Goal: Find specific page/section: Find specific page/section

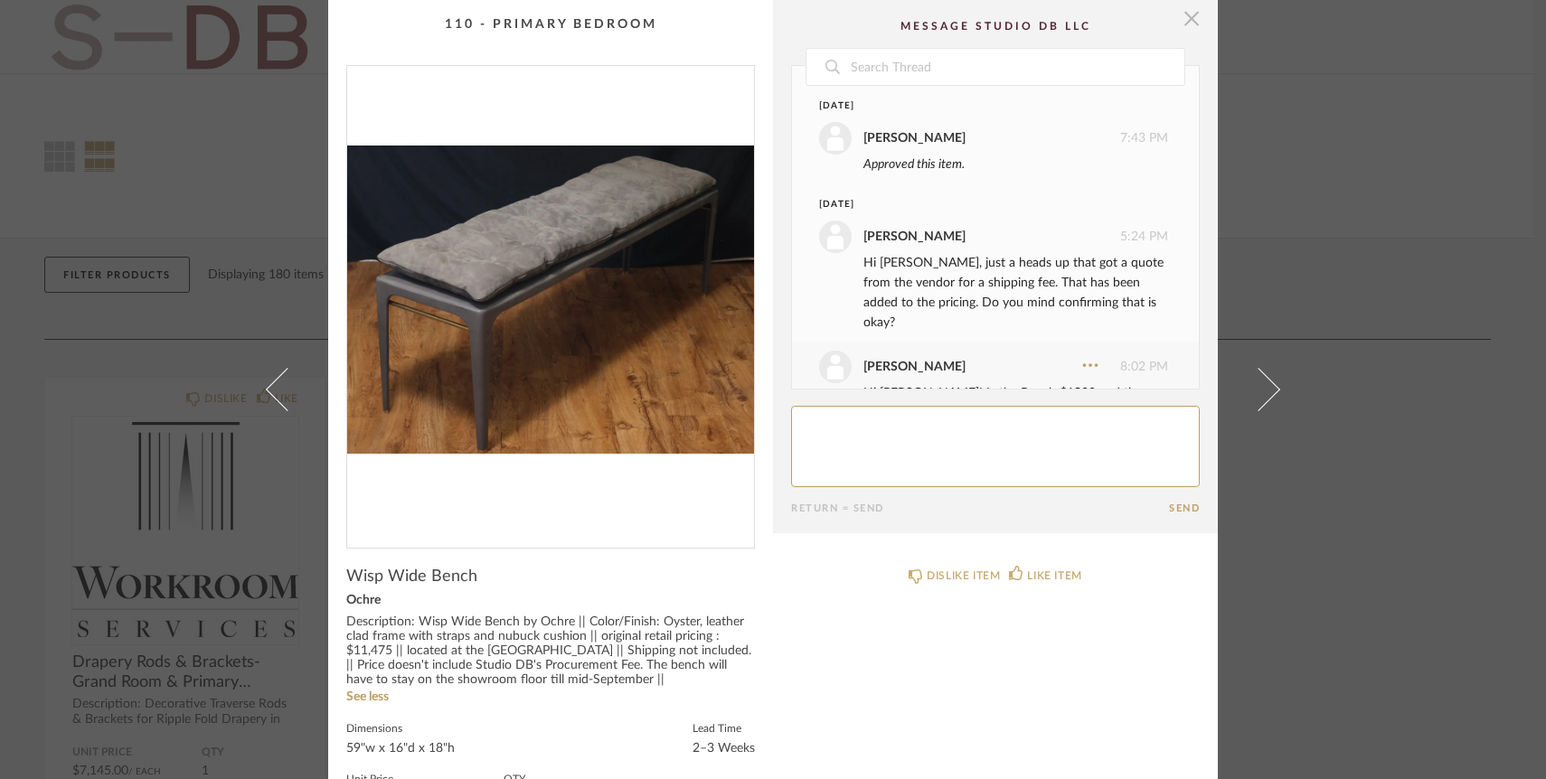
click at [1186, 25] on span "button" at bounding box center [1191, 18] width 36 height 36
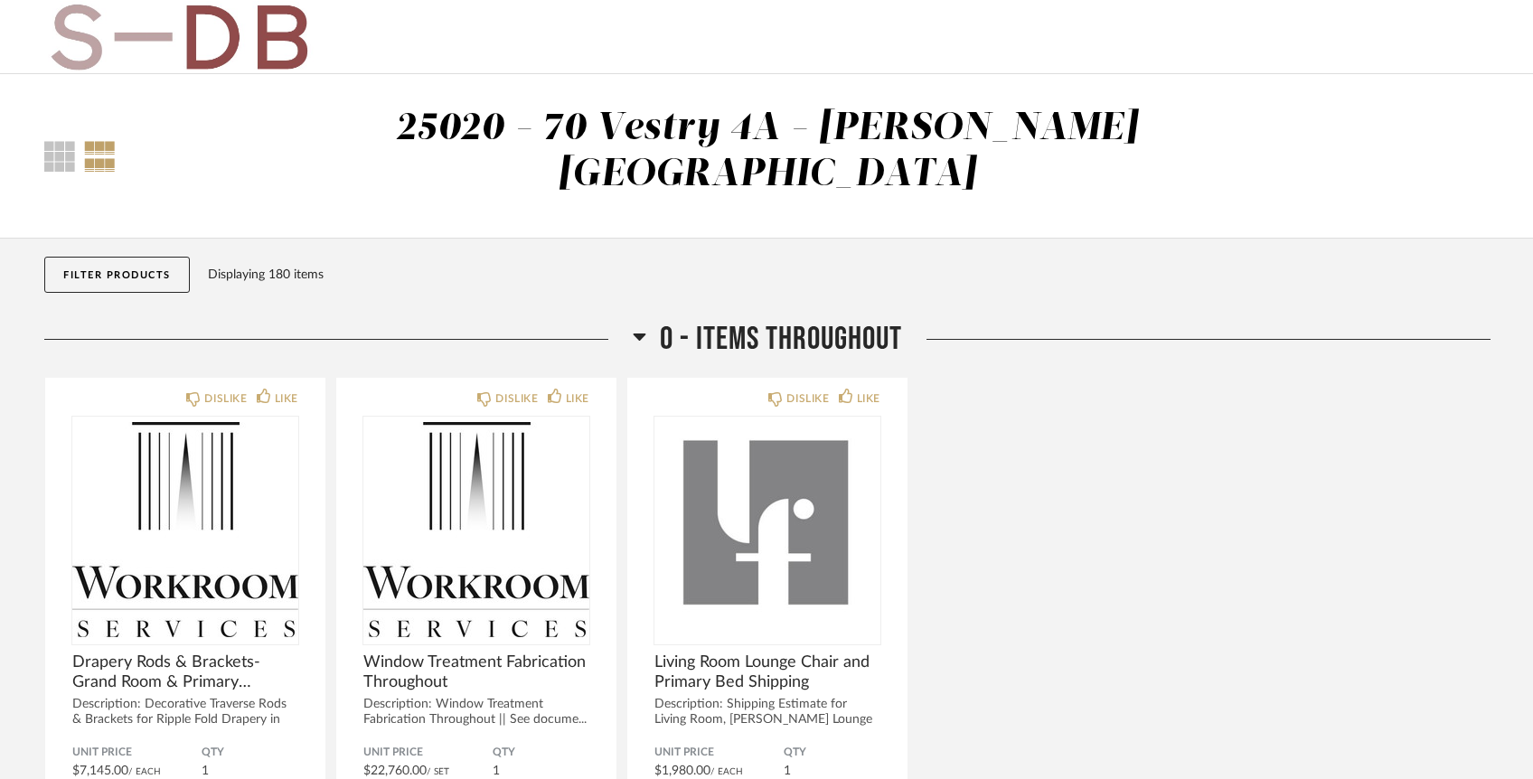
click at [140, 42] on img at bounding box center [178, 37] width 269 height 72
click at [110, 257] on button "Filter Products" at bounding box center [117, 275] width 146 height 36
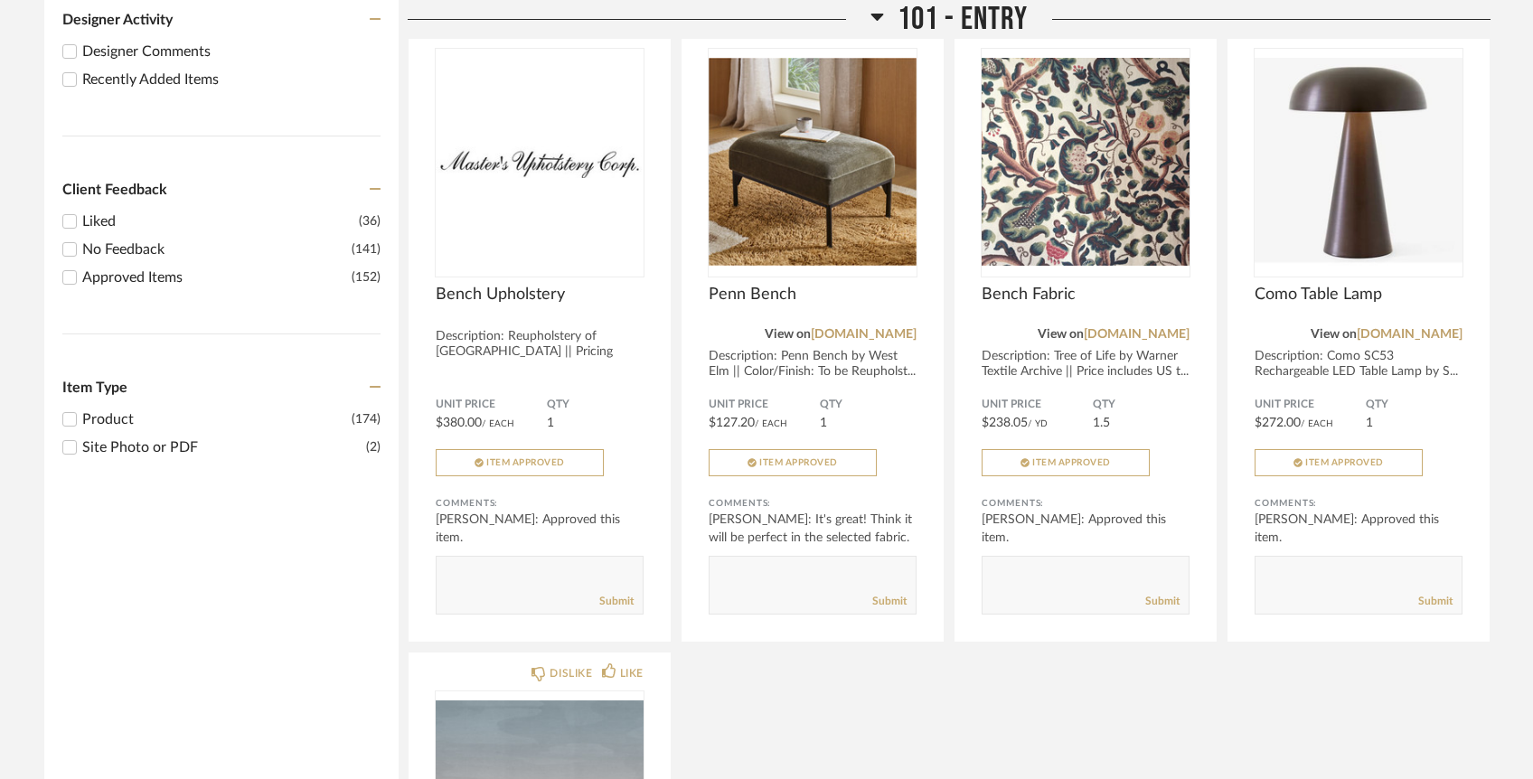
scroll to position [899, 0]
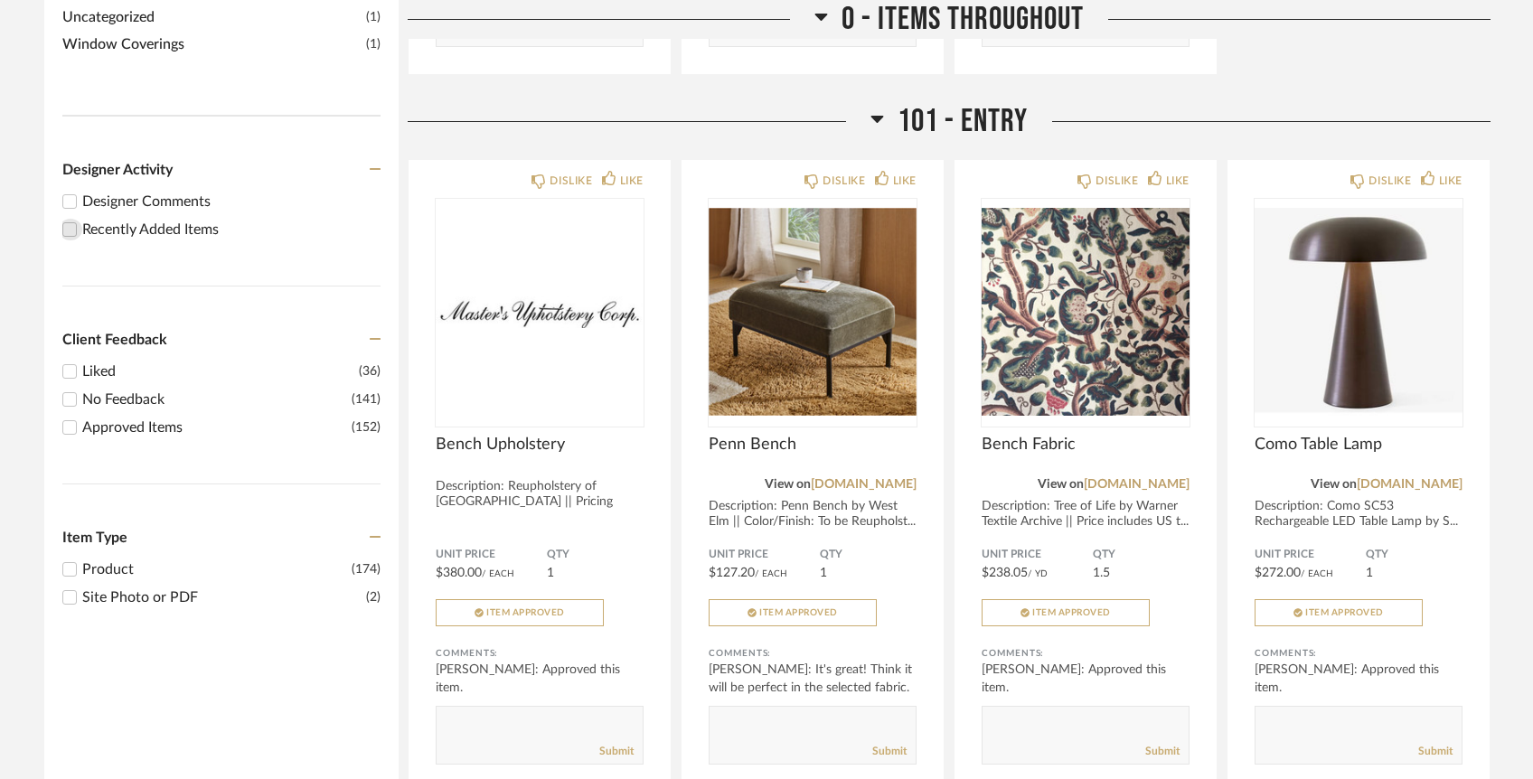
click at [69, 219] on input "Recently Added Items" at bounding box center [70, 230] width 22 height 22
checkbox input "true"
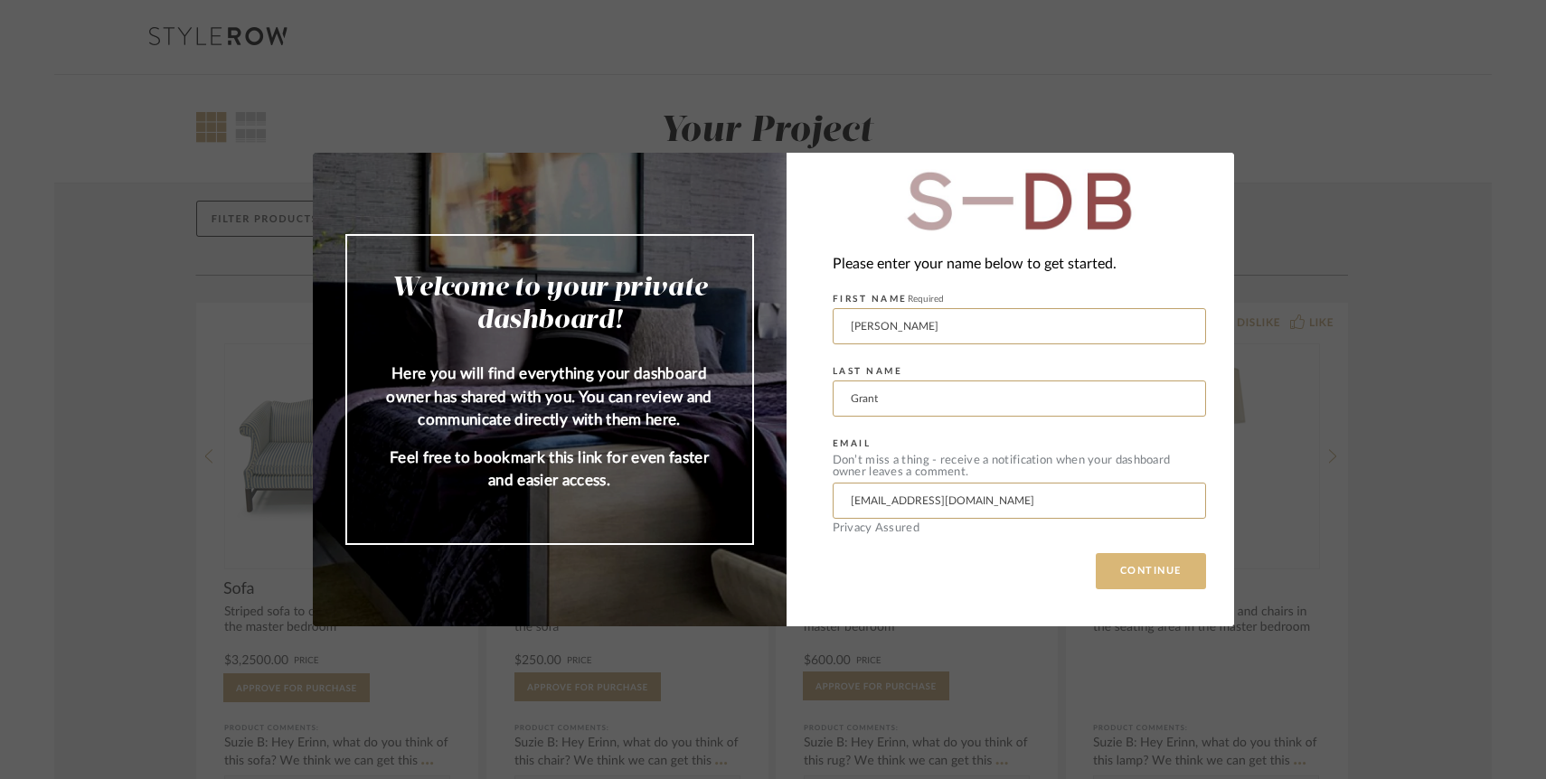
click at [1160, 582] on button "CONTINUE" at bounding box center [1151, 571] width 110 height 36
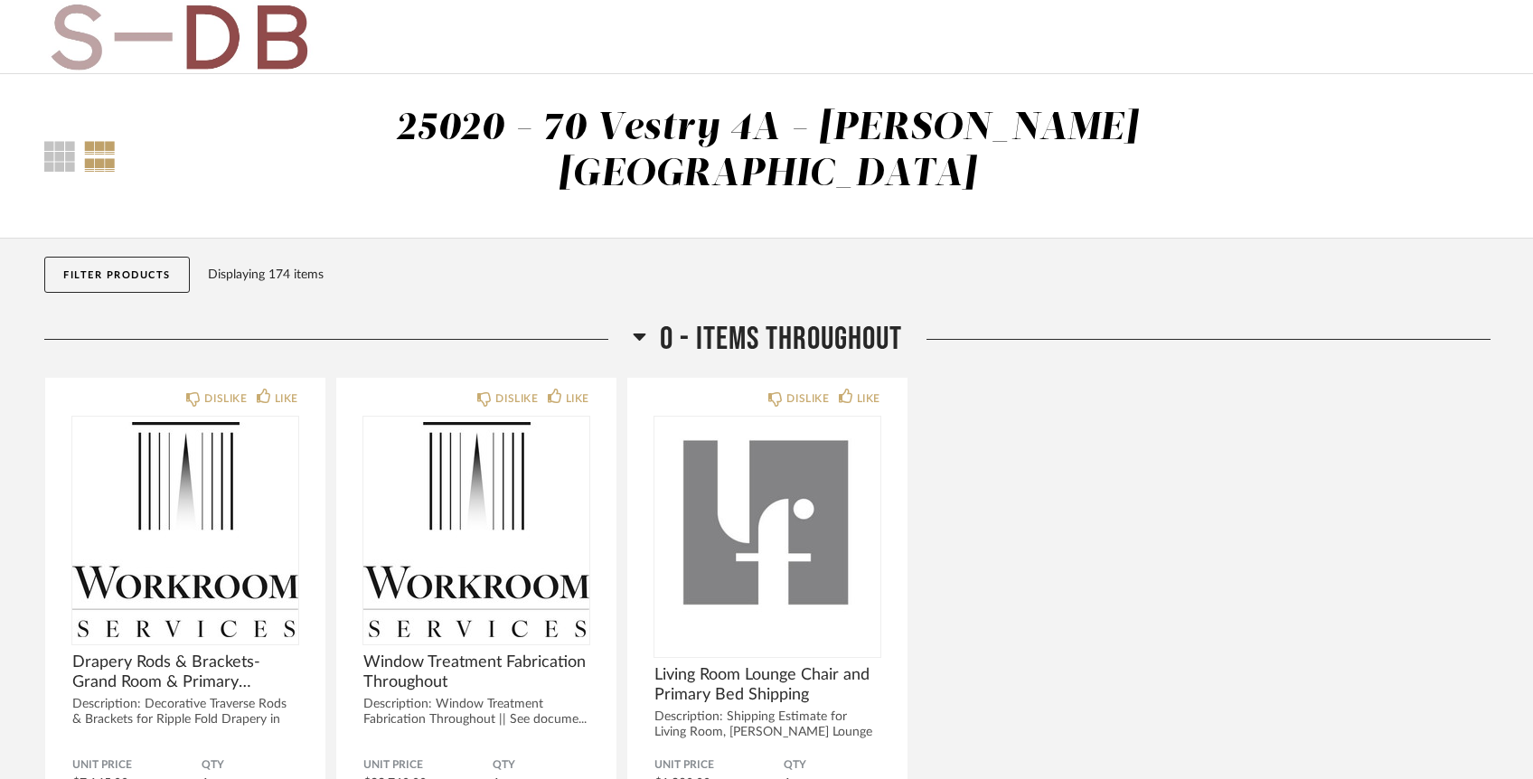
click at [147, 257] on button "Filter Products" at bounding box center [117, 275] width 146 height 36
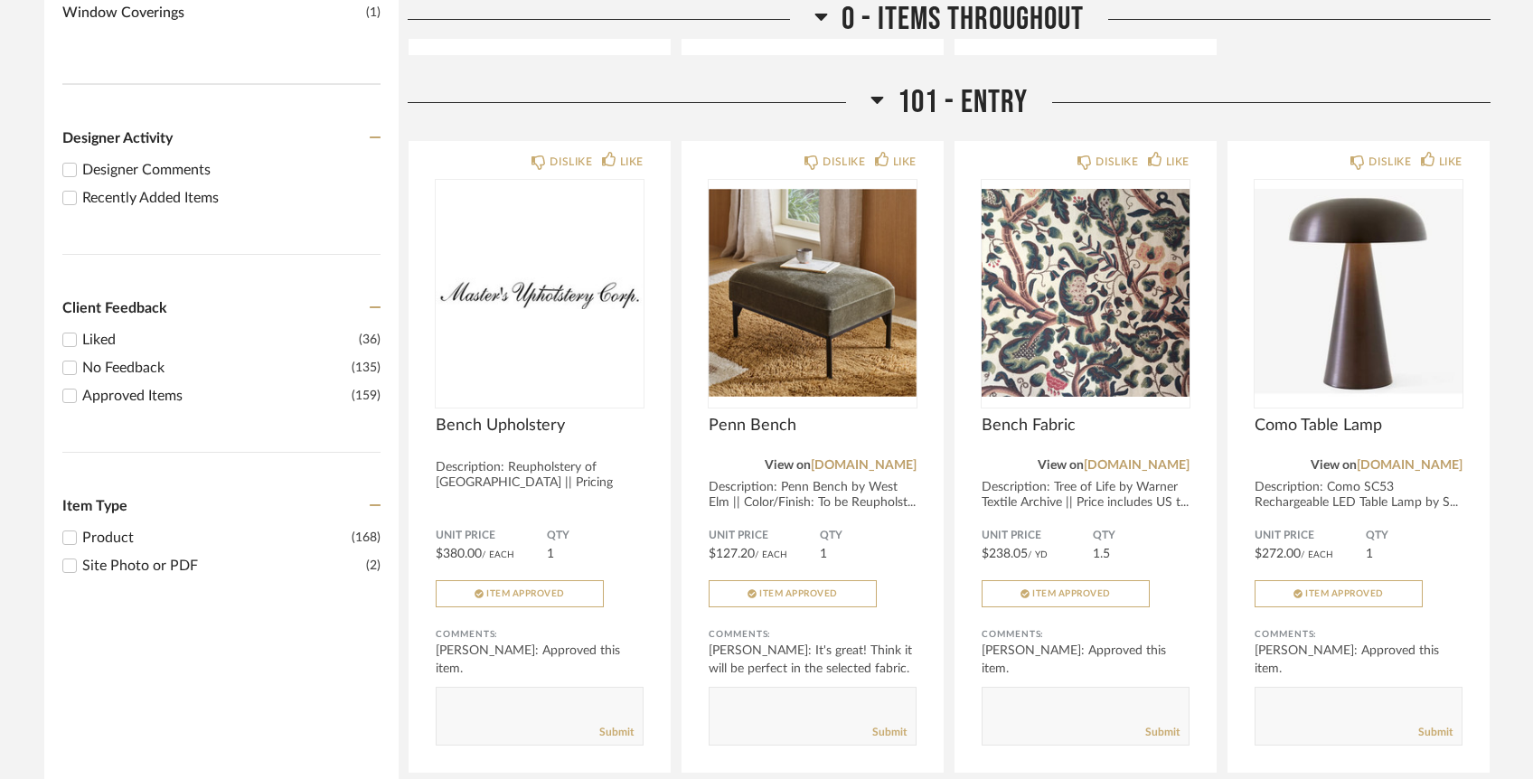
scroll to position [930, 0]
click at [73, 188] on input "Recently Added Items" at bounding box center [70, 199] width 22 height 22
checkbox input "true"
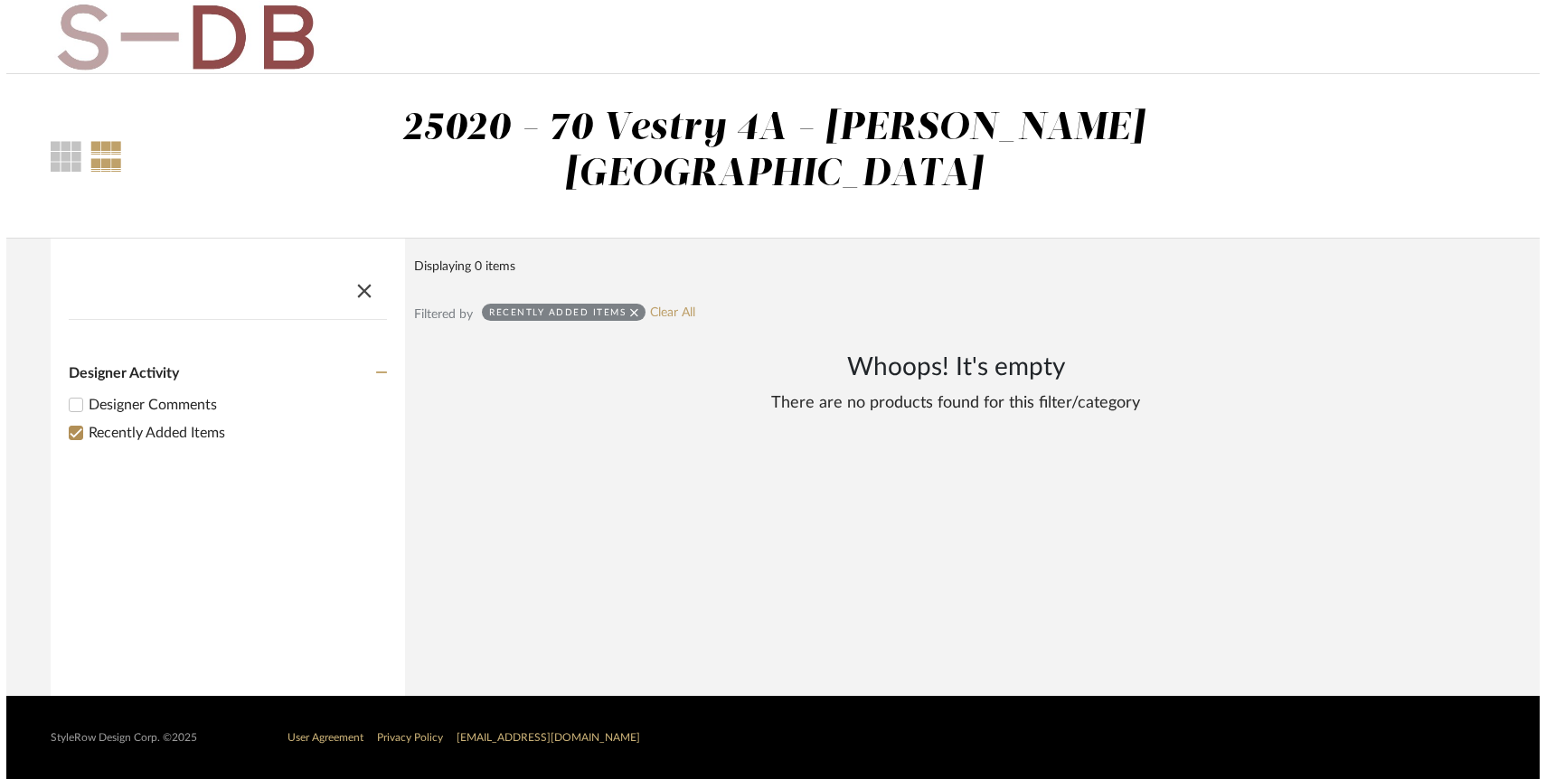
scroll to position [0, 0]
